Goal: Use online tool/utility: Utilize a website feature to perform a specific function

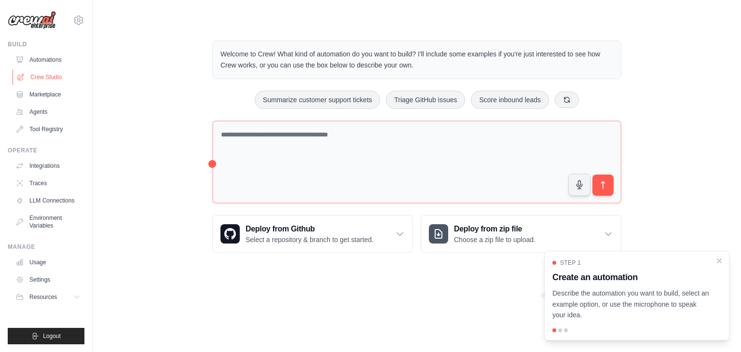
click at [33, 82] on link "Crew Studio" at bounding box center [49, 76] width 73 height 15
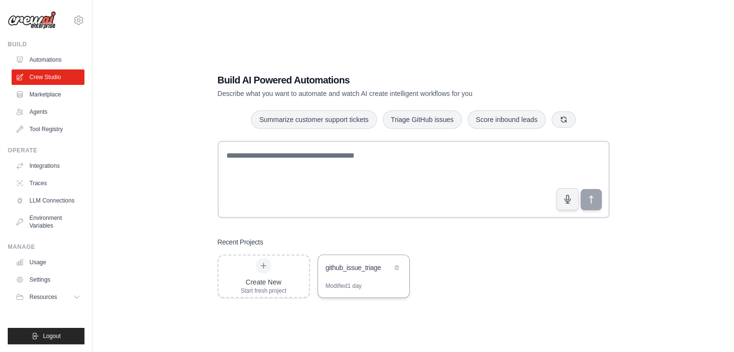
click at [351, 274] on div "github_issue_triage" at bounding box center [363, 268] width 91 height 27
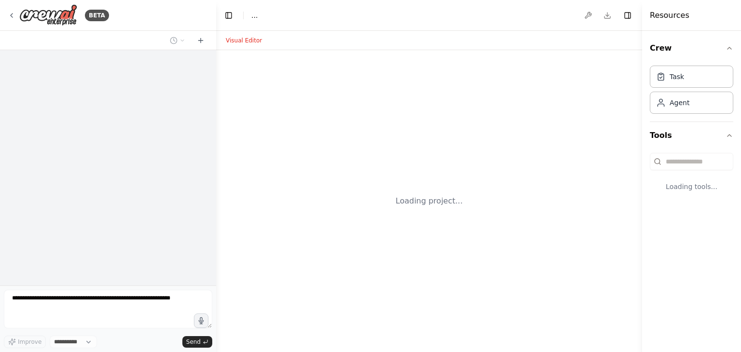
select select "****"
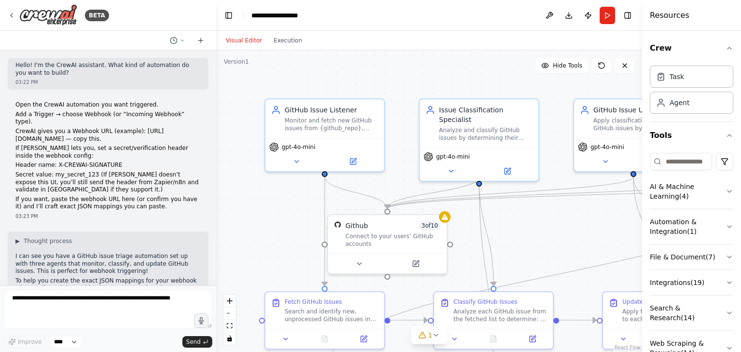
scroll to position [1, 0]
click at [172, 37] on circle at bounding box center [173, 40] width 6 height 6
click at [156, 59] on span "Open the CrewAI automation you want triggered. Add a Trigger → choose Webhook (…" at bounding box center [136, 60] width 63 height 8
click at [174, 35] on button at bounding box center [177, 41] width 23 height 12
click at [147, 77] on span "c" at bounding box center [136, 76] width 63 height 8
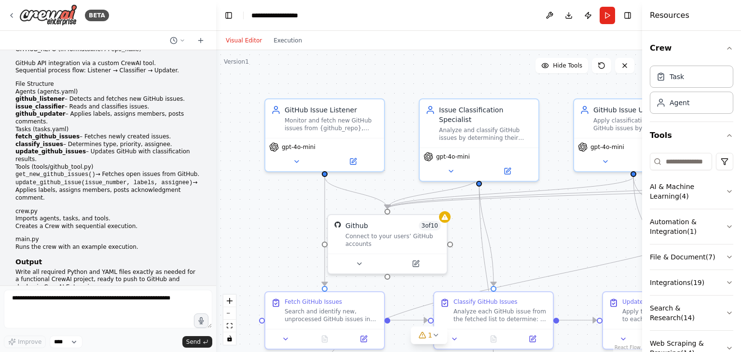
scroll to position [0, 0]
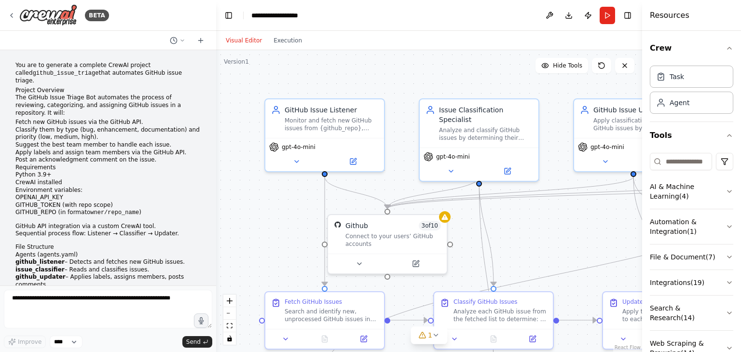
click at [33, 73] on code "github_issue_triage" at bounding box center [66, 73] width 66 height 7
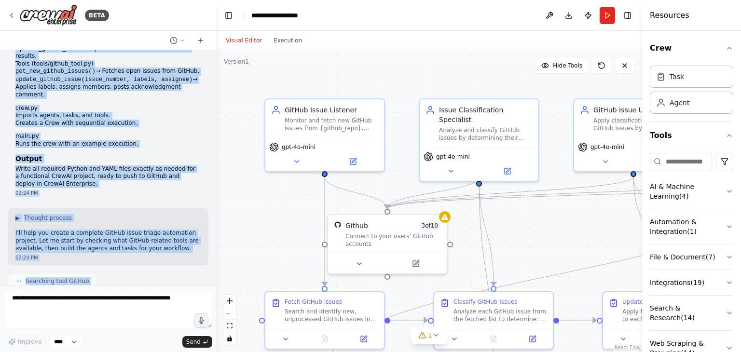
scroll to position [273, 0]
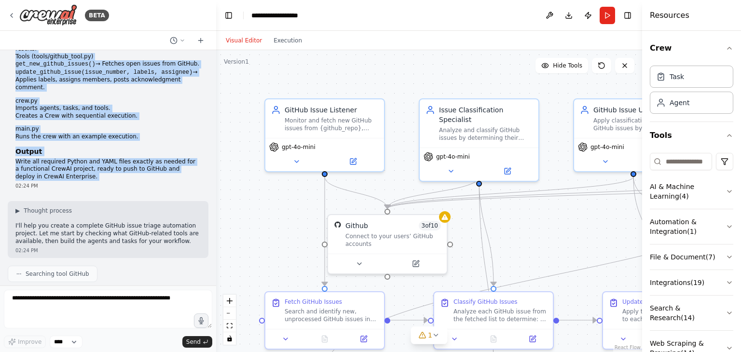
drag, startPoint x: 15, startPoint y: 73, endPoint x: 131, endPoint y: 138, distance: 133.1
copy div "loremi_dolor_sitame cons adipiscin EliTse doeiu tempor. Incidid Utlabore Etd Ma…"
